Goal: Task Accomplishment & Management: Complete application form

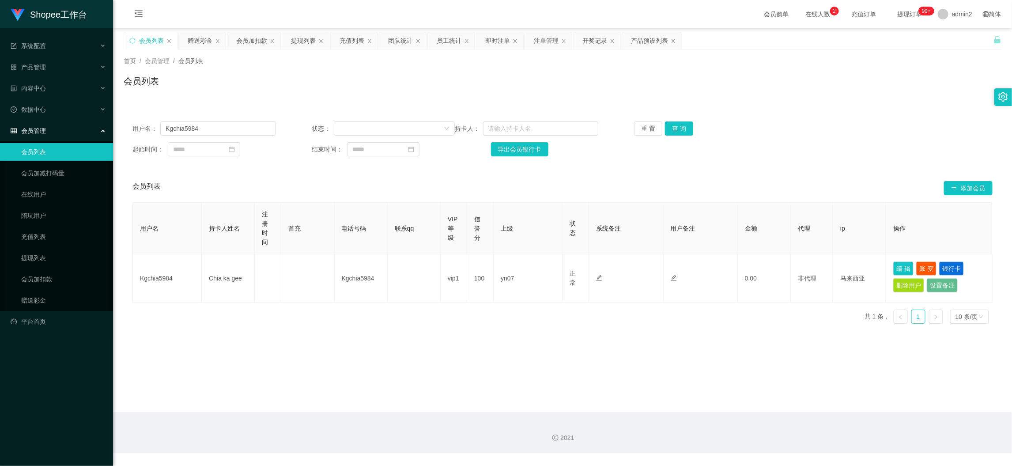
scroll to position [0, 0]
drag, startPoint x: 793, startPoint y: 411, endPoint x: 683, endPoint y: 366, distance: 119.8
click at [793, 412] on div "2021" at bounding box center [562, 432] width 899 height 41
click at [196, 34] on div "赠送彩金" at bounding box center [200, 40] width 25 height 17
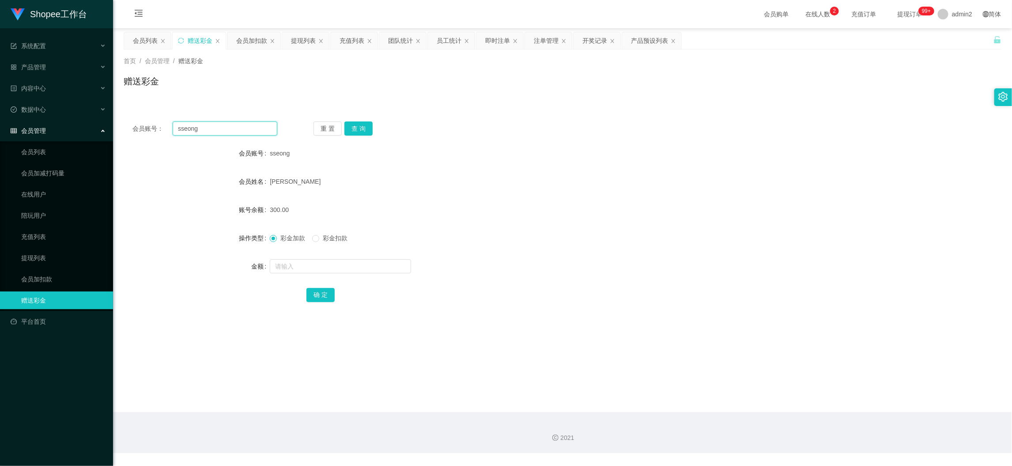
click at [238, 122] on input "sseong" at bounding box center [225, 128] width 105 height 14
paste input "chailingkau"
type input "chailingkau"
click at [355, 129] on button "查 询" at bounding box center [358, 128] width 28 height 14
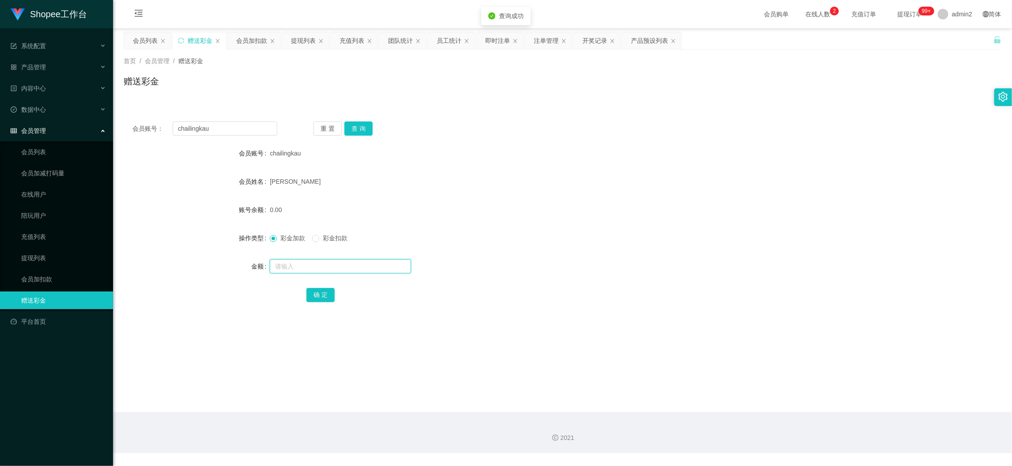
click at [370, 262] on input "text" at bounding box center [340, 266] width 141 height 14
type input "300"
click at [326, 291] on button "确 定" at bounding box center [320, 295] width 28 height 14
click at [553, 264] on div at bounding box center [526, 266] width 512 height 18
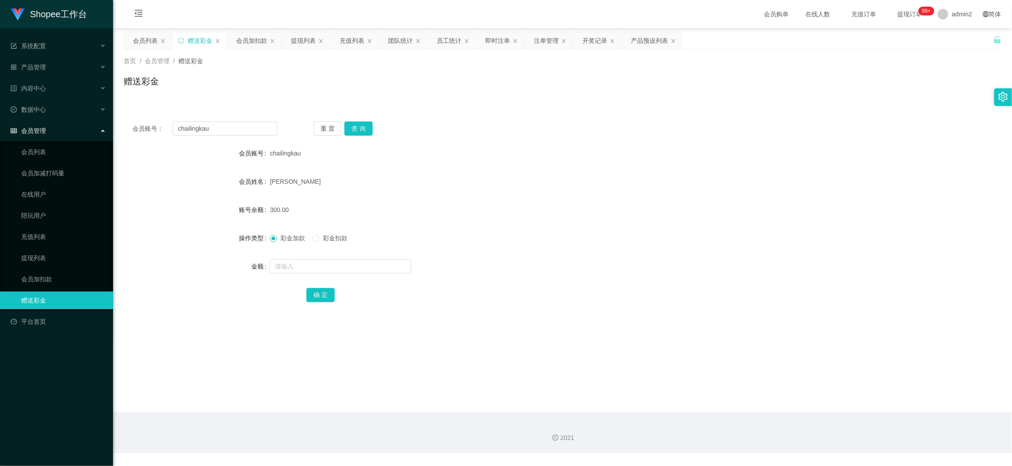
drag, startPoint x: 732, startPoint y: 407, endPoint x: 453, endPoint y: 176, distance: 362.9
click at [732, 407] on main "关闭左侧 关闭右侧 关闭其它 刷新页面 会员列表 赠送彩金 会员加扣款 提现列表 充值列表 团队统计 员工统计 即时注单 注单管理 开奖记录 产品预设列表 首…" at bounding box center [562, 220] width 899 height 384
drag, startPoint x: 253, startPoint y: 40, endPoint x: 258, endPoint y: 56, distance: 16.3
click at [253, 40] on div "会员加扣款" at bounding box center [251, 40] width 31 height 17
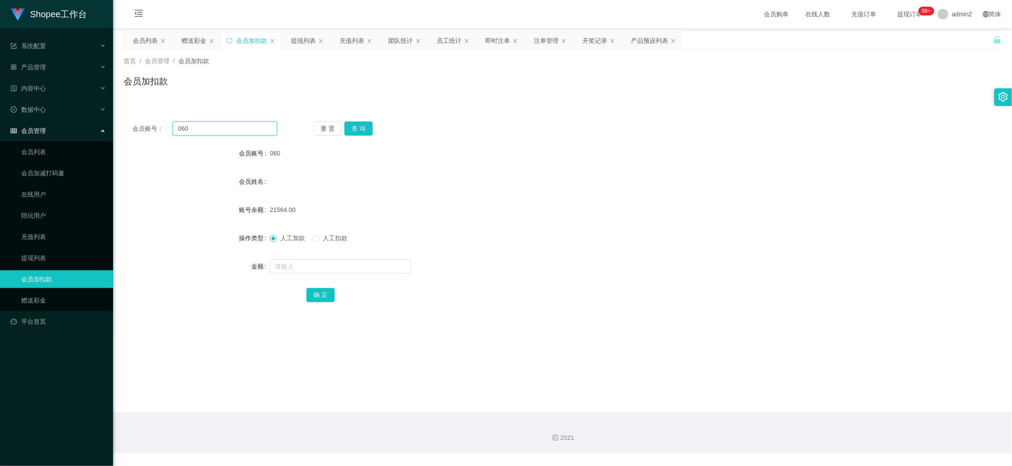
click at [224, 128] on input "060" at bounding box center [225, 128] width 105 height 14
paste input "168"
type input "168"
click at [367, 127] on button "查 询" at bounding box center [358, 128] width 28 height 14
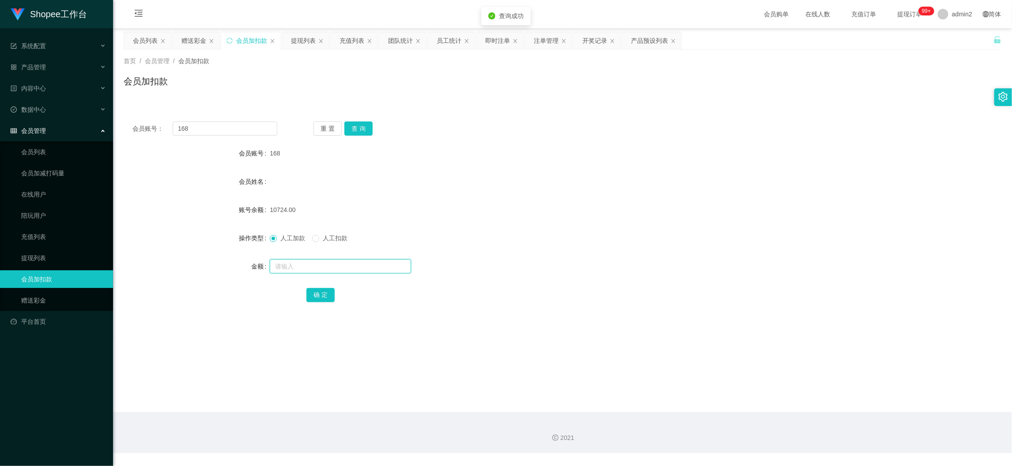
click at [368, 262] on input "text" at bounding box center [340, 266] width 141 height 14
type input "60"
drag, startPoint x: 322, startPoint y: 291, endPoint x: 414, endPoint y: 262, distance: 95.9
click at [322, 291] on button "确 定" at bounding box center [320, 295] width 28 height 14
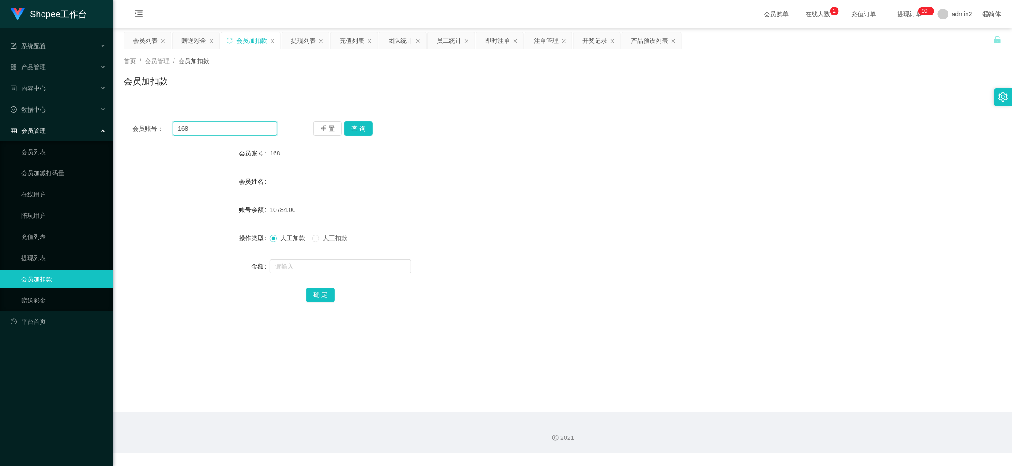
click at [249, 129] on input "168" at bounding box center [225, 128] width 105 height 14
paste input "77"
type input "77"
click at [365, 127] on button "查 询" at bounding box center [358, 128] width 28 height 14
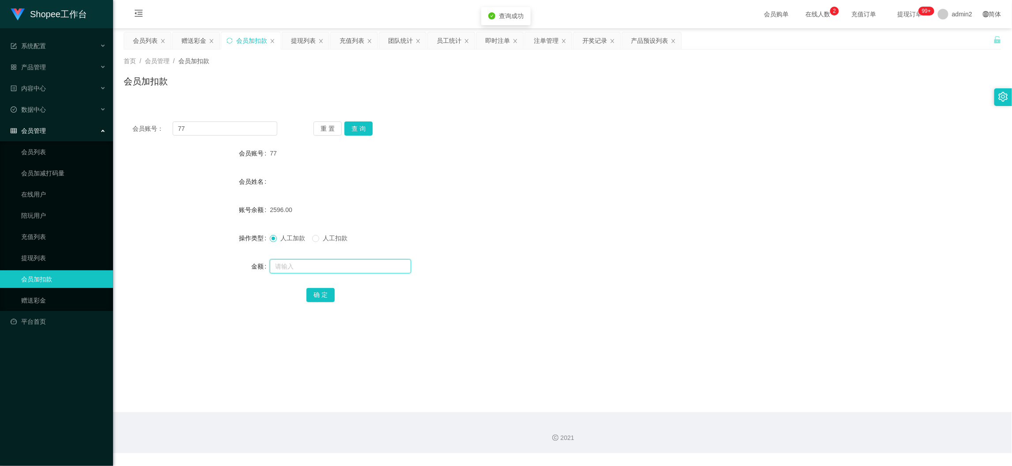
click at [358, 266] on input "text" at bounding box center [340, 266] width 141 height 14
type input "20"
click at [322, 297] on button "确 定" at bounding box center [320, 295] width 28 height 14
